Goal: Find specific page/section: Find specific page/section

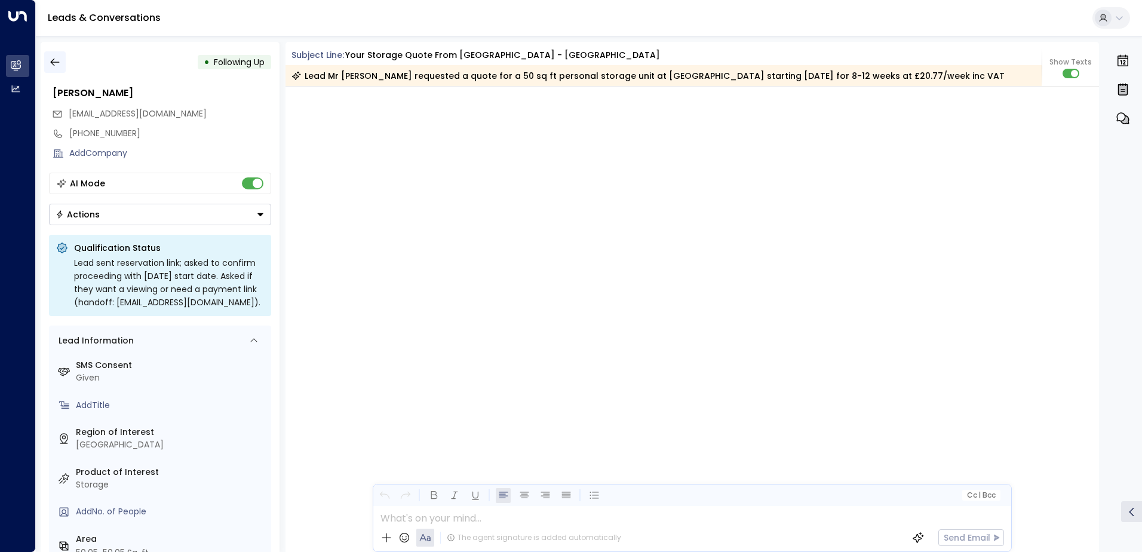
scroll to position [1296, 0]
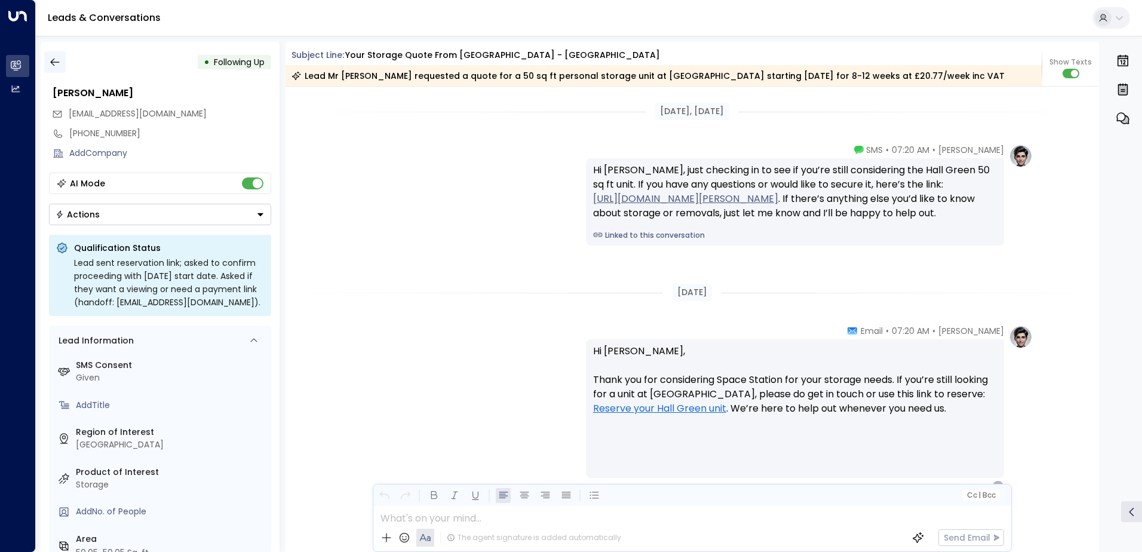
click at [57, 60] on icon "button" at bounding box center [55, 62] width 12 height 12
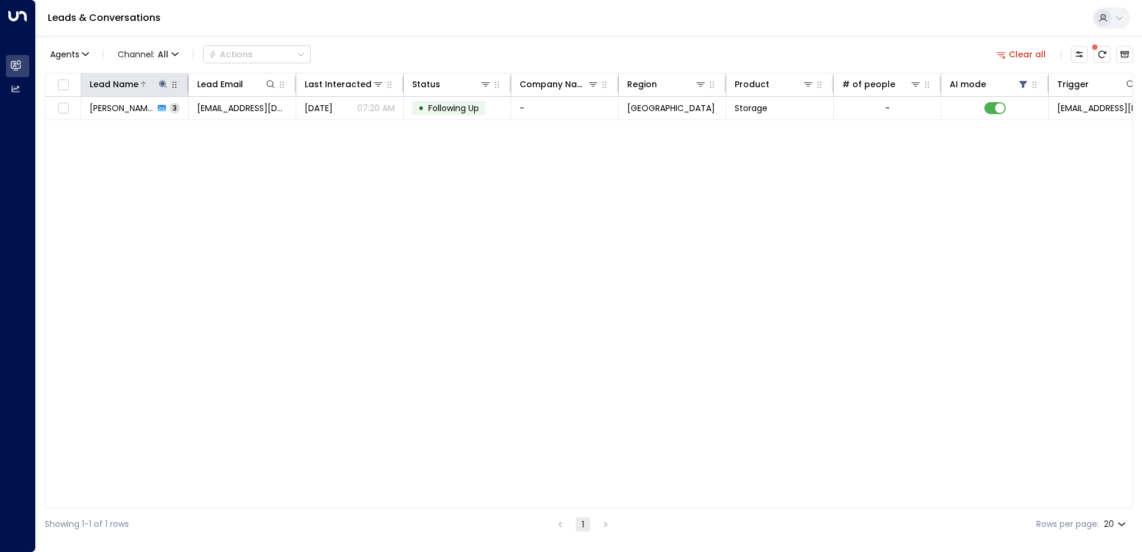
click at [164, 86] on icon at bounding box center [163, 84] width 8 height 8
click at [241, 128] on icon "button" at bounding box center [238, 128] width 8 height 8
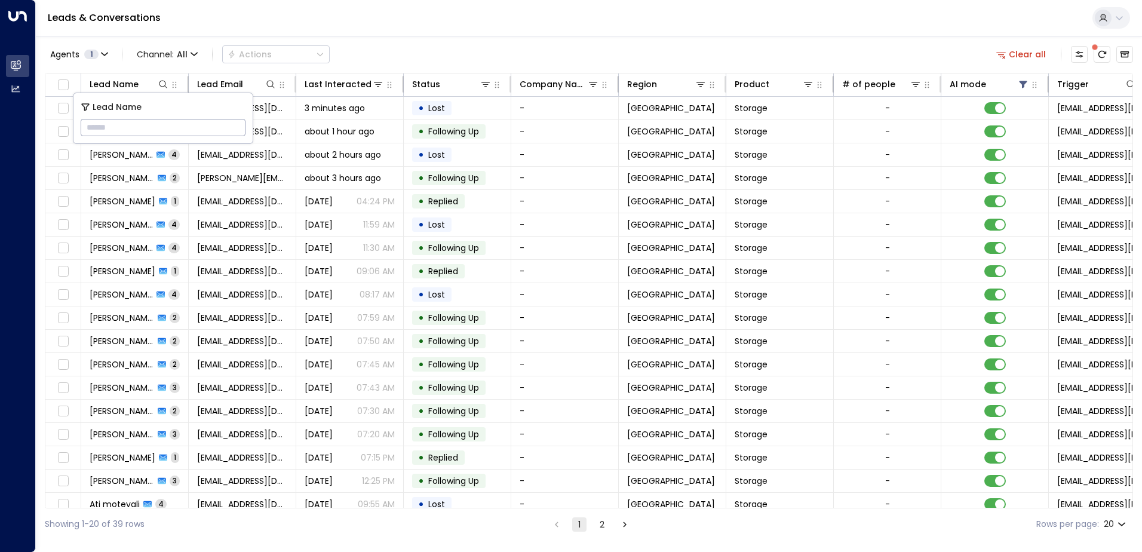
click at [532, 34] on div "Leads & Conversations" at bounding box center [589, 18] width 1106 height 36
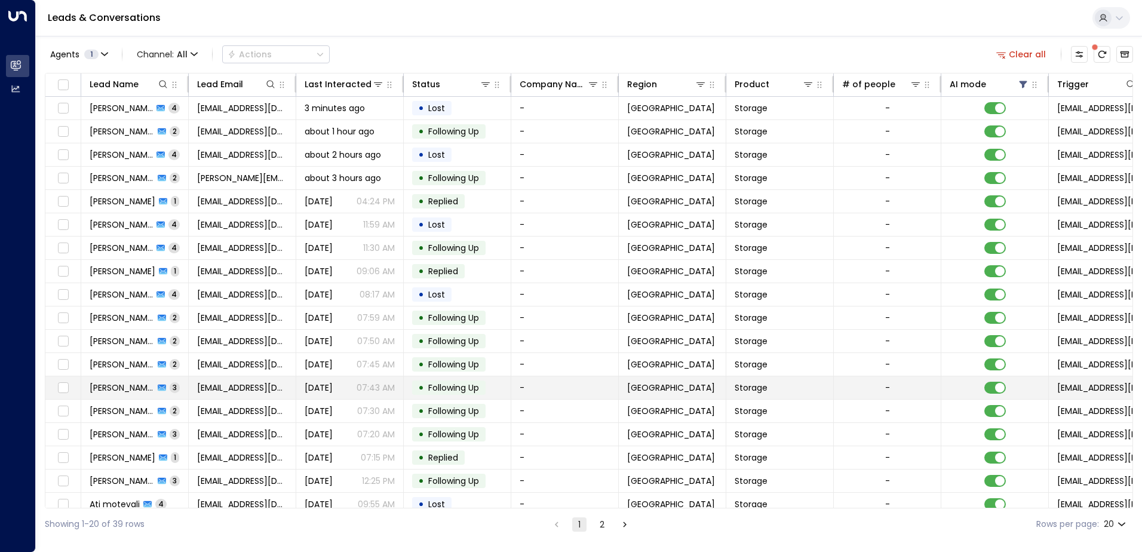
scroll to position [59, 0]
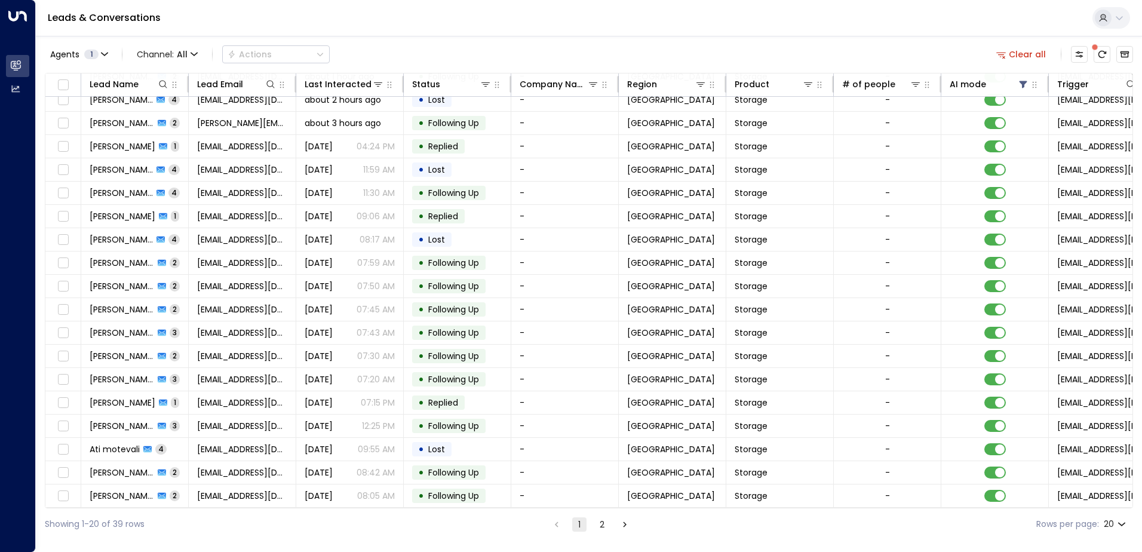
click at [599, 525] on button "2" at bounding box center [602, 524] width 14 height 14
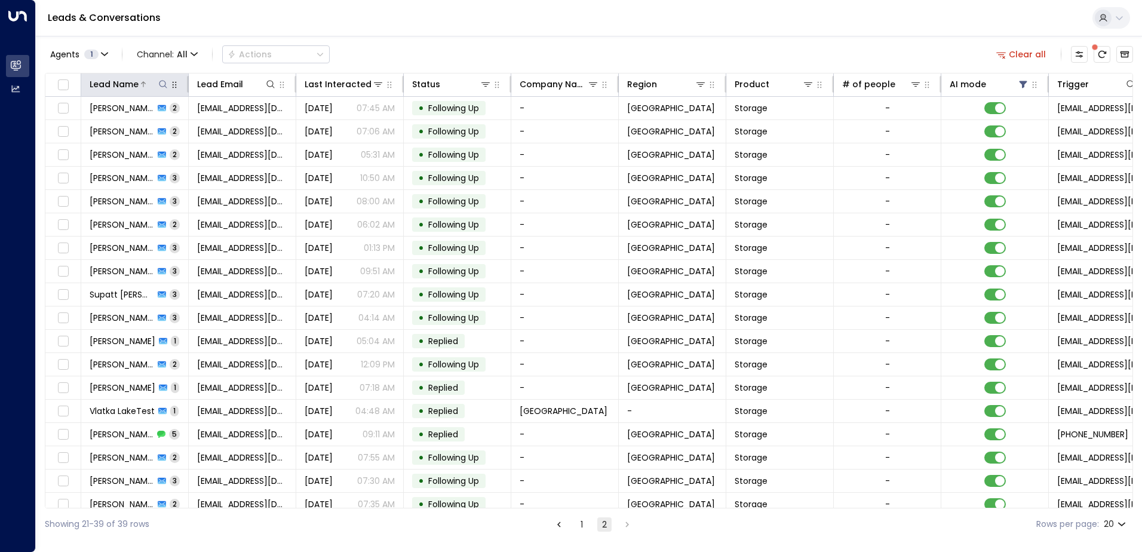
click at [158, 83] on icon at bounding box center [163, 84] width 10 height 10
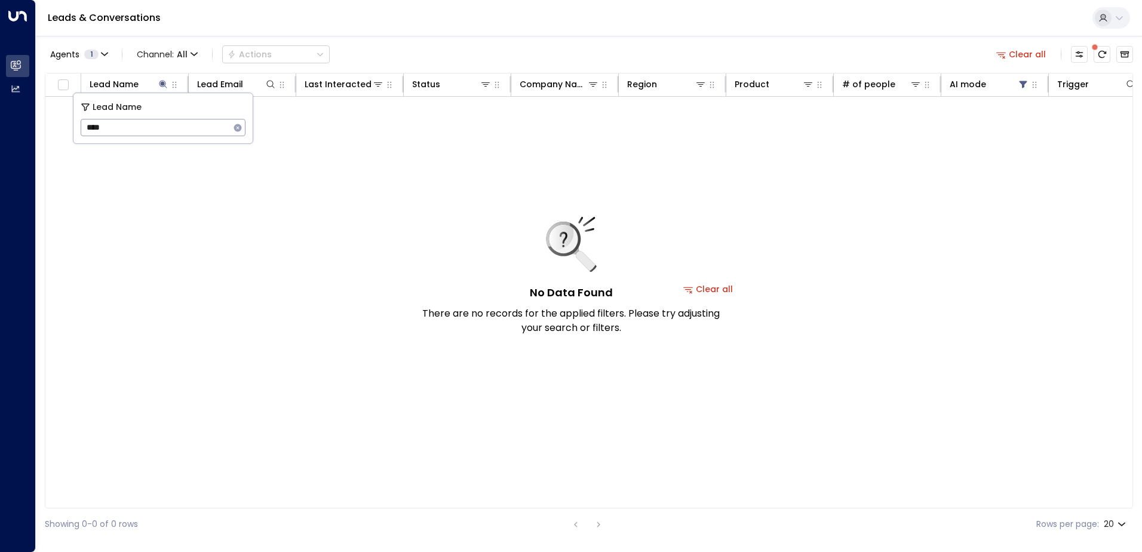
type input "****"
click at [424, 20] on div "Leads & Conversations" at bounding box center [589, 18] width 1106 height 36
click at [161, 84] on icon at bounding box center [163, 84] width 8 height 8
click at [158, 84] on button at bounding box center [163, 84] width 12 height 12
click at [240, 127] on icon "button" at bounding box center [238, 128] width 8 height 8
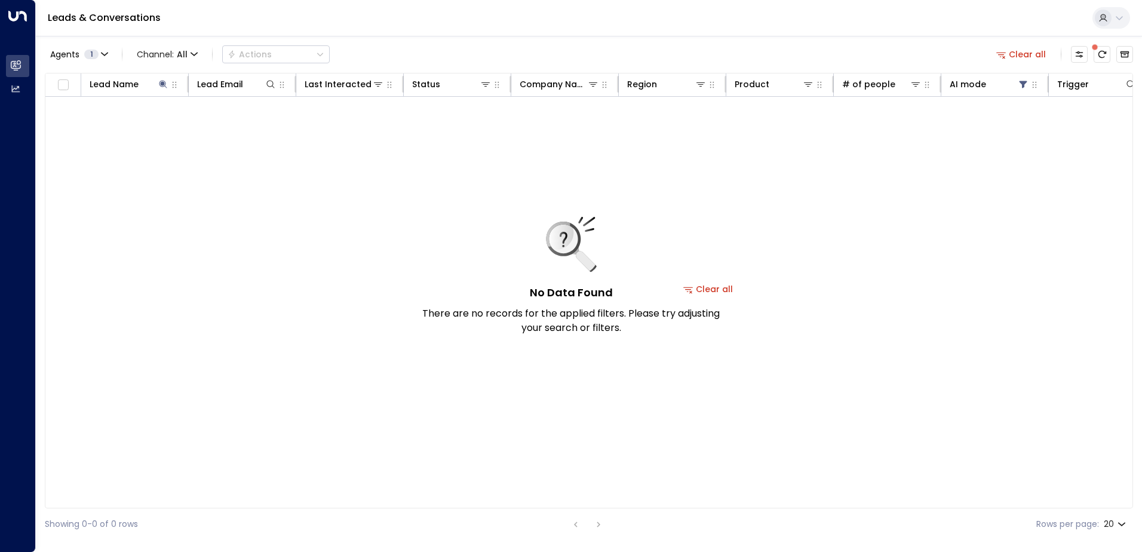
click at [230, 239] on div "No Data Found There are no records for the applied filters. Please try adjustin…" at bounding box center [708, 289] width 1326 height 385
